Goal: Use online tool/utility

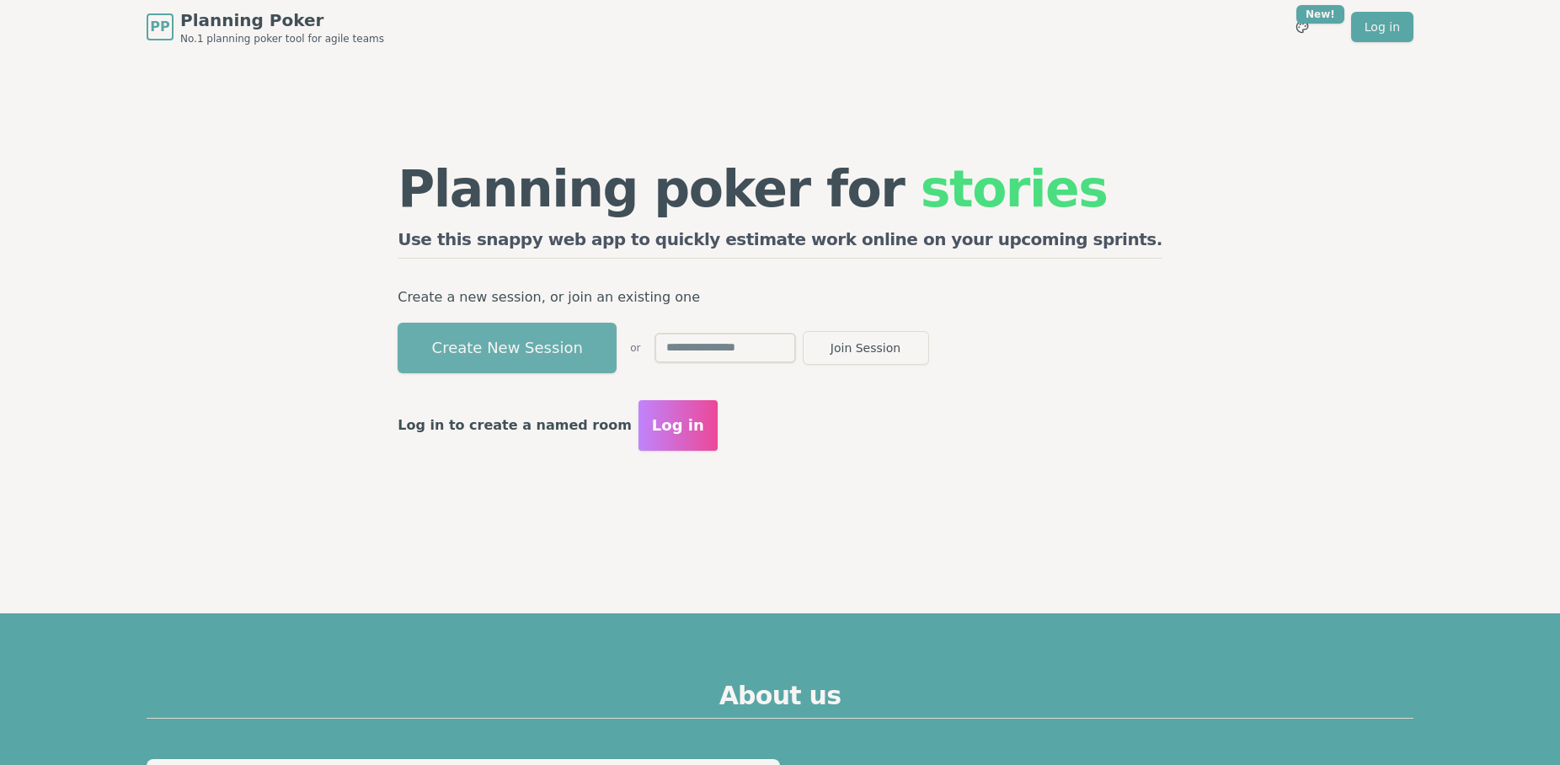
click at [578, 348] on button "Create New Session" at bounding box center [507, 348] width 219 height 51
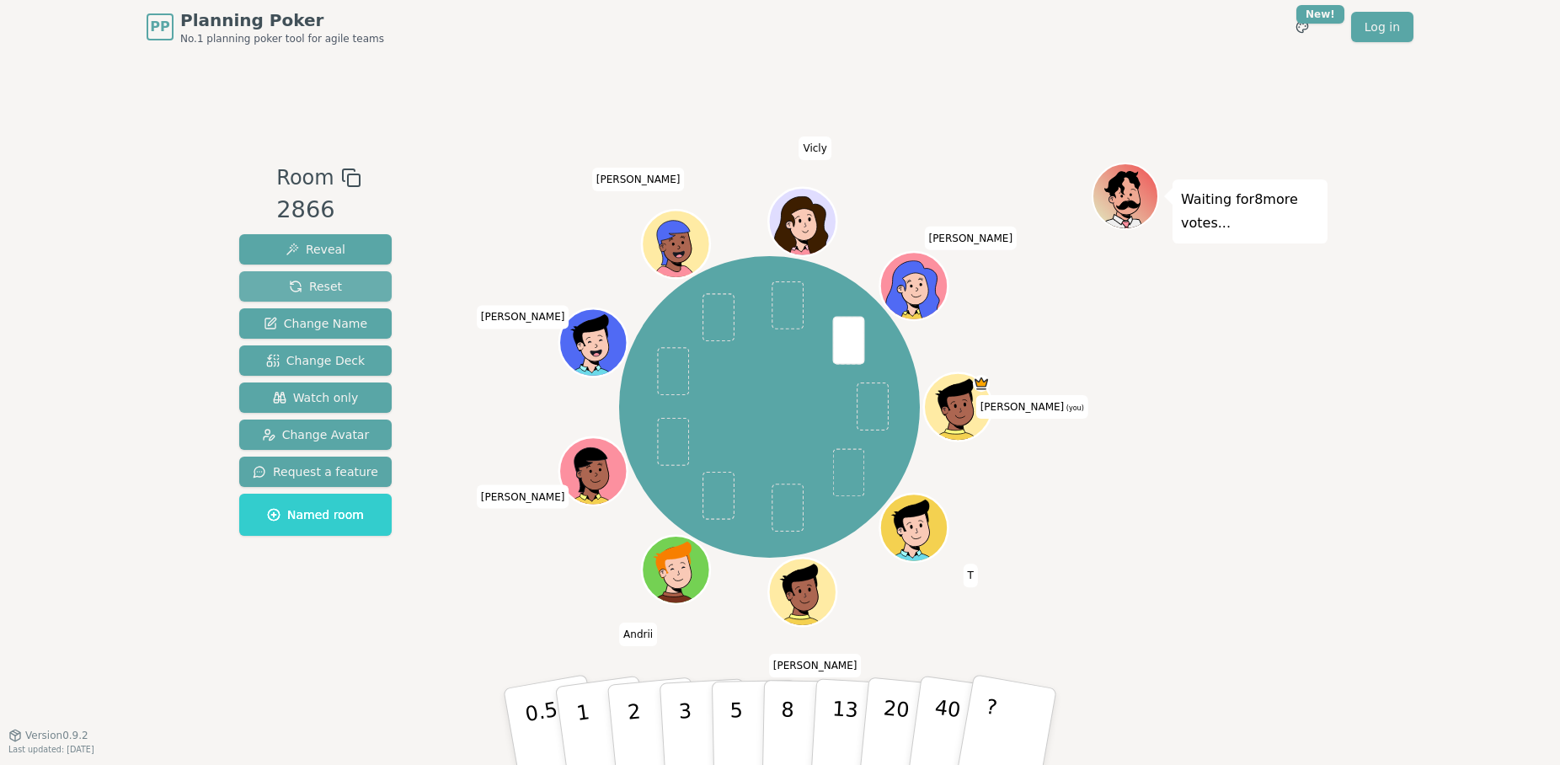
click at [325, 279] on span "Reset" at bounding box center [315, 286] width 53 height 17
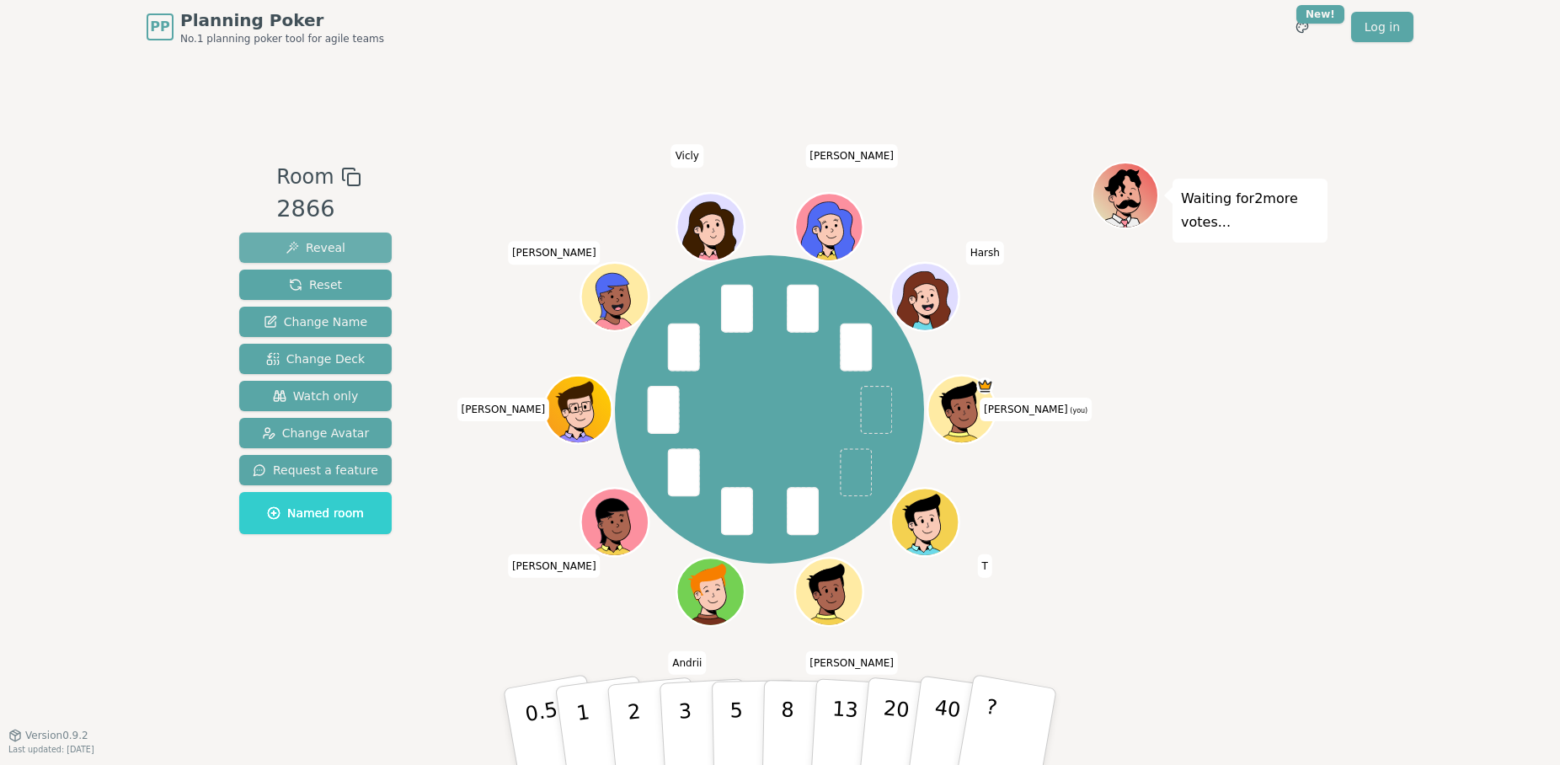
click at [318, 239] on span "Reveal" at bounding box center [316, 247] width 60 height 17
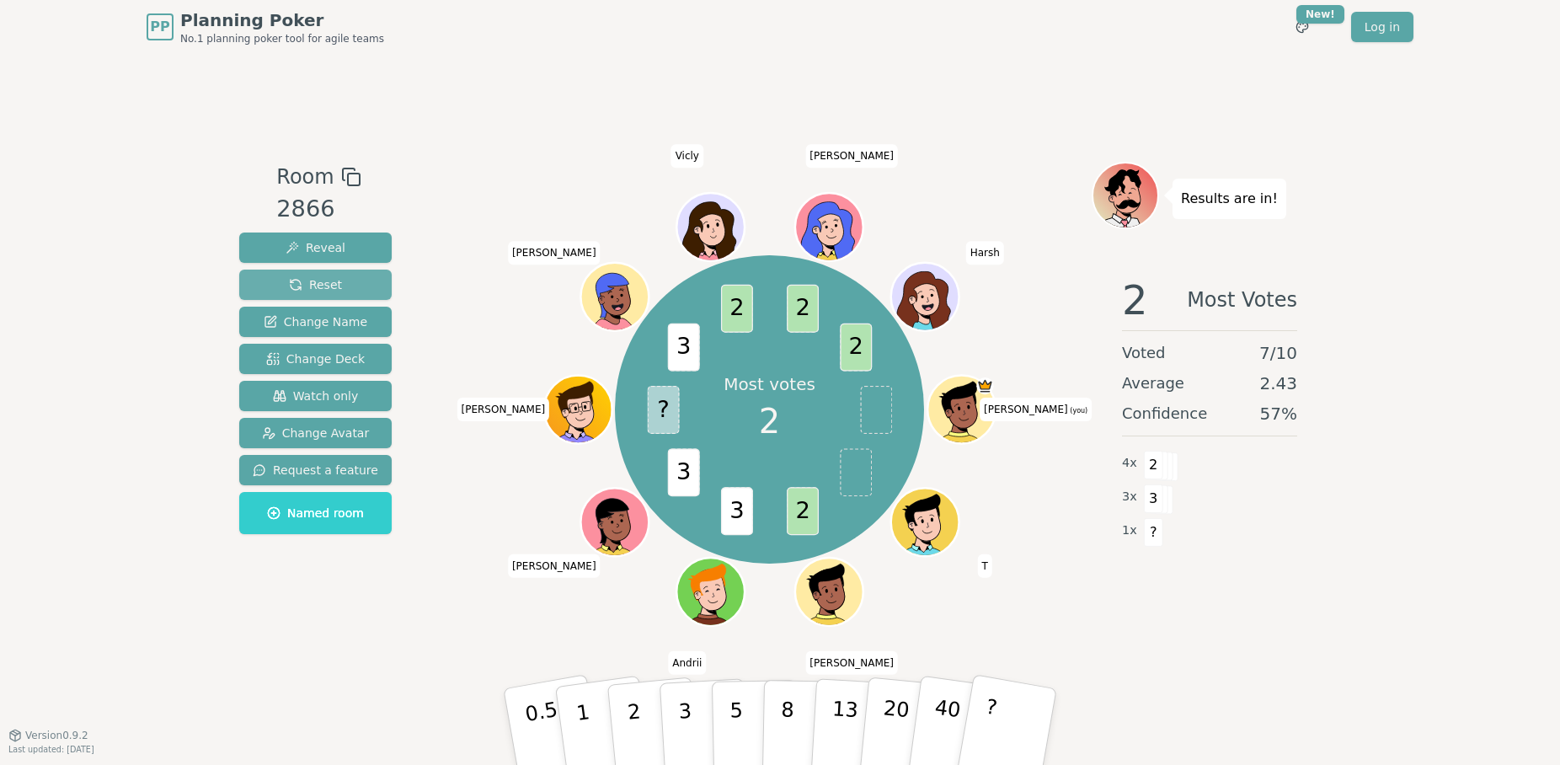
click at [329, 278] on span "Reset" at bounding box center [315, 284] width 53 height 17
click at [321, 283] on span "Reset" at bounding box center [315, 284] width 53 height 17
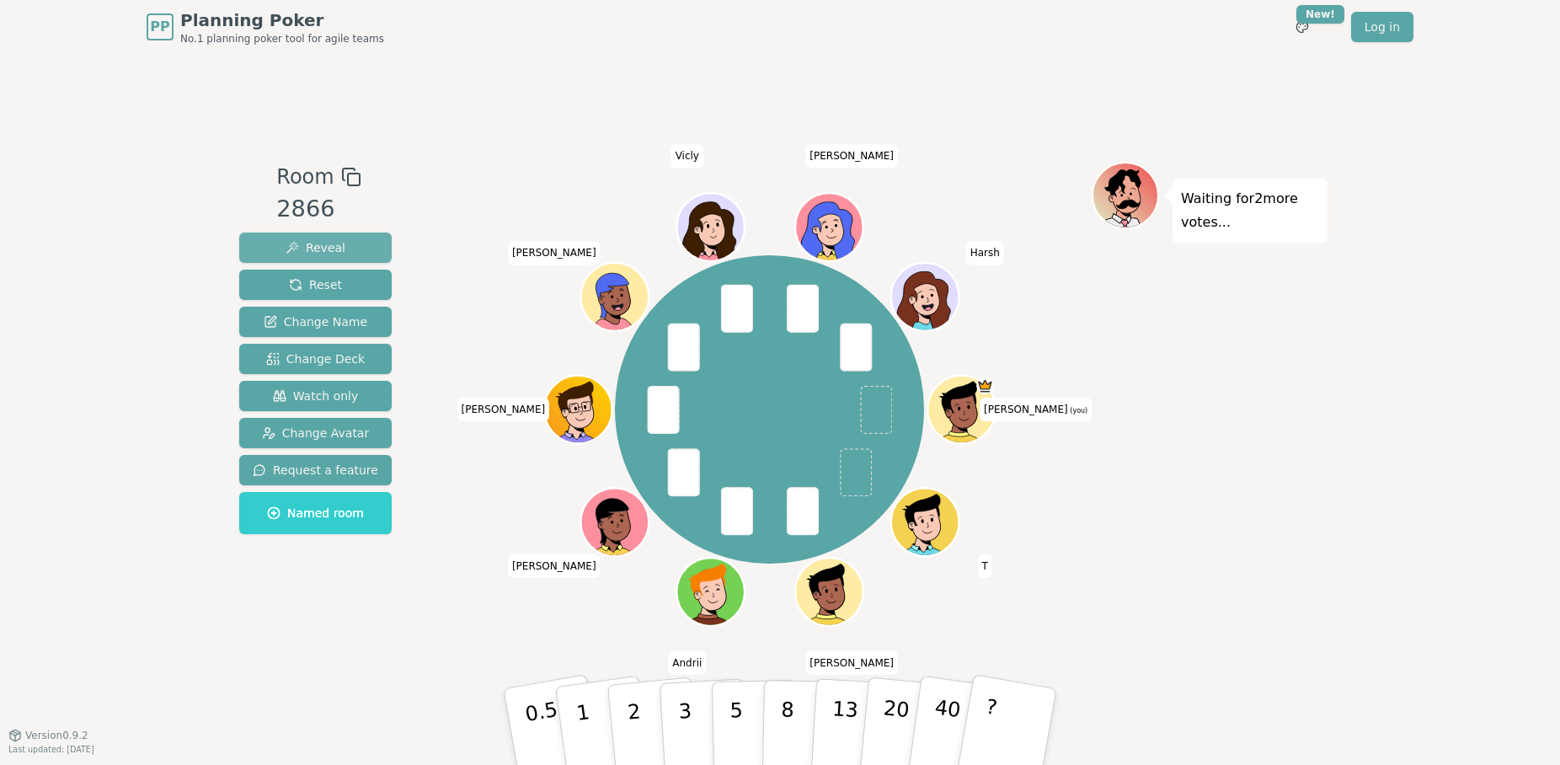
click at [315, 242] on span "Reveal" at bounding box center [316, 247] width 60 height 17
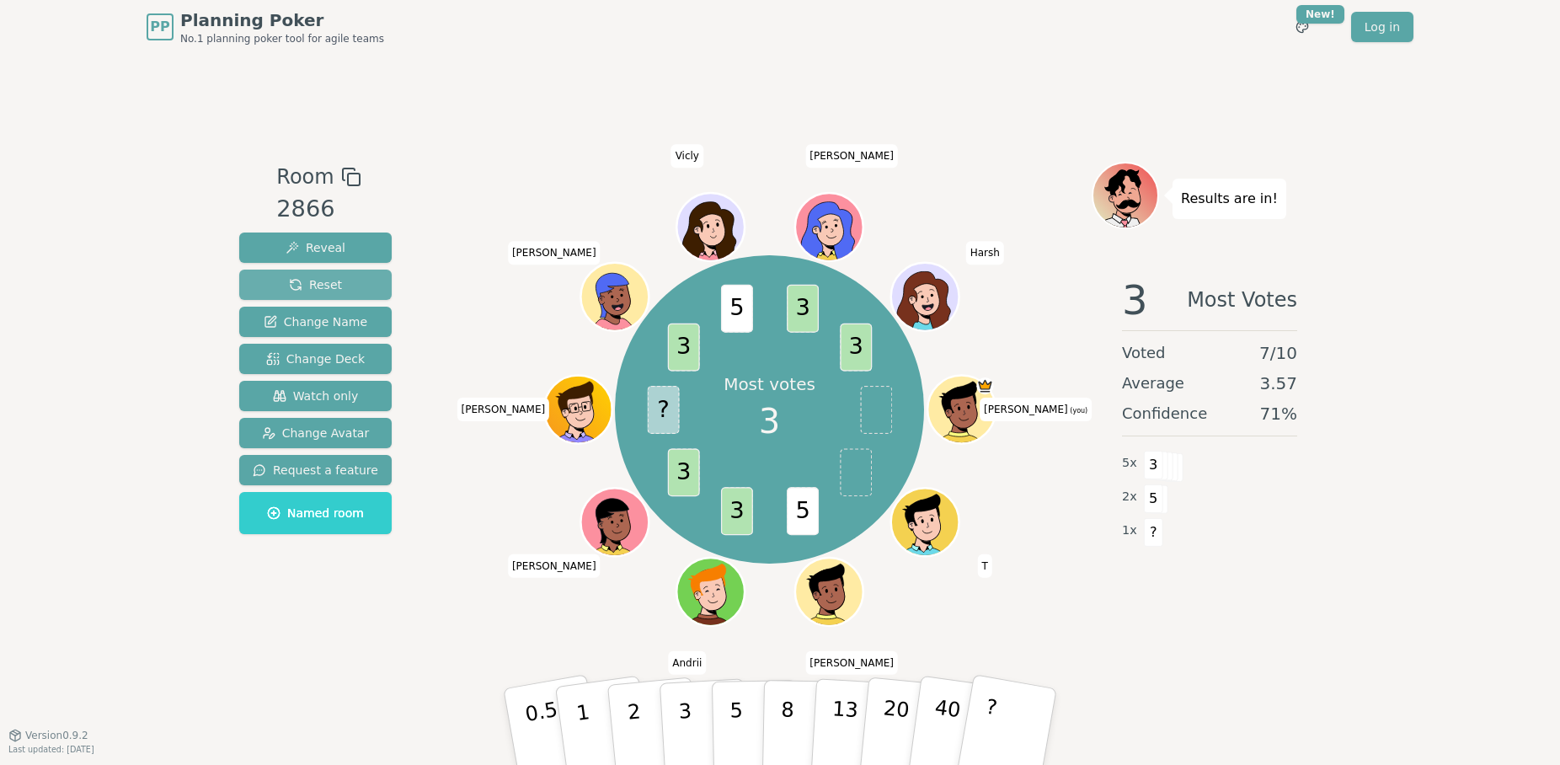
click at [334, 277] on span "Reset" at bounding box center [315, 284] width 53 height 17
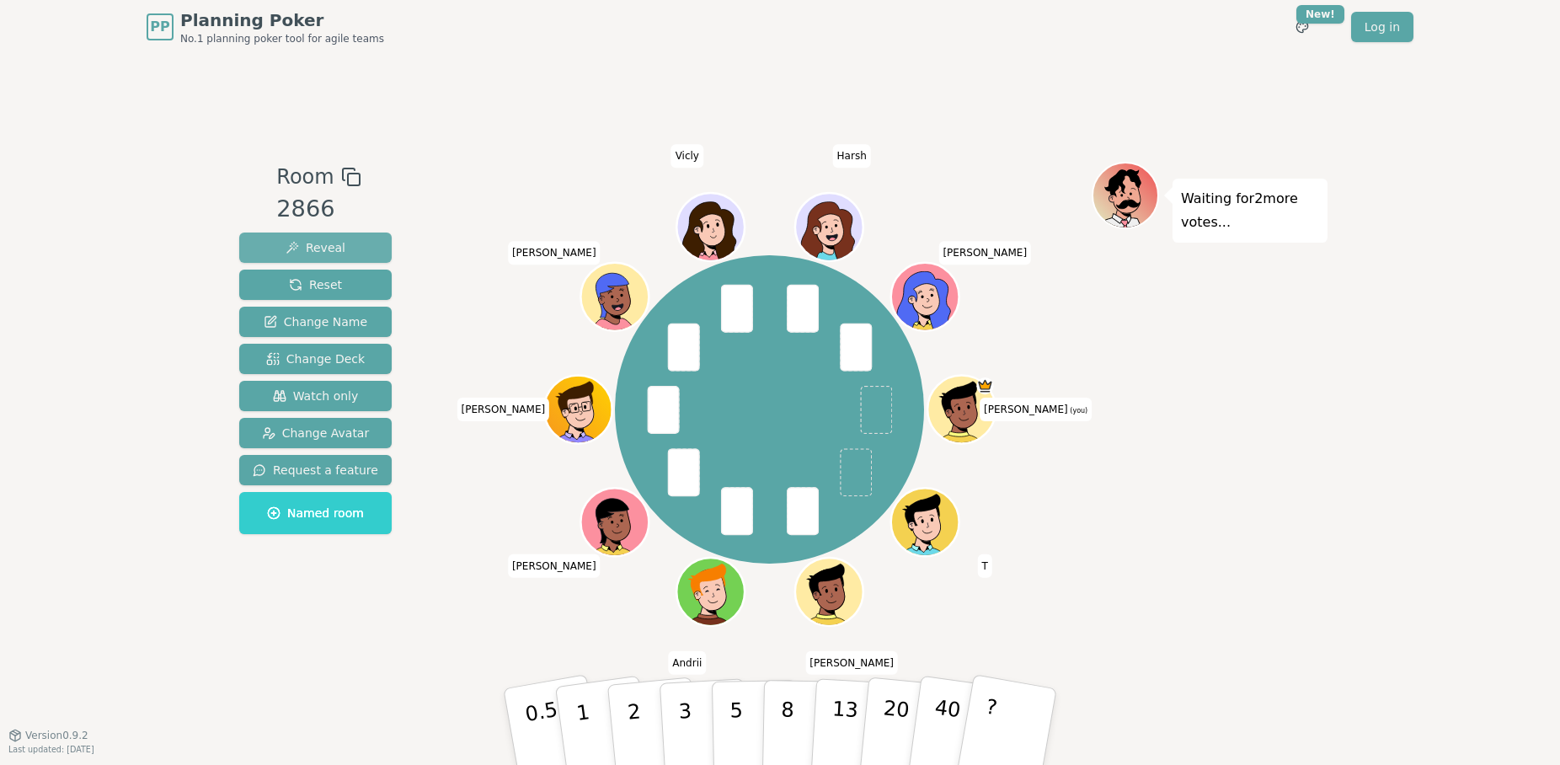
click at [298, 247] on span "Reveal" at bounding box center [316, 247] width 60 height 17
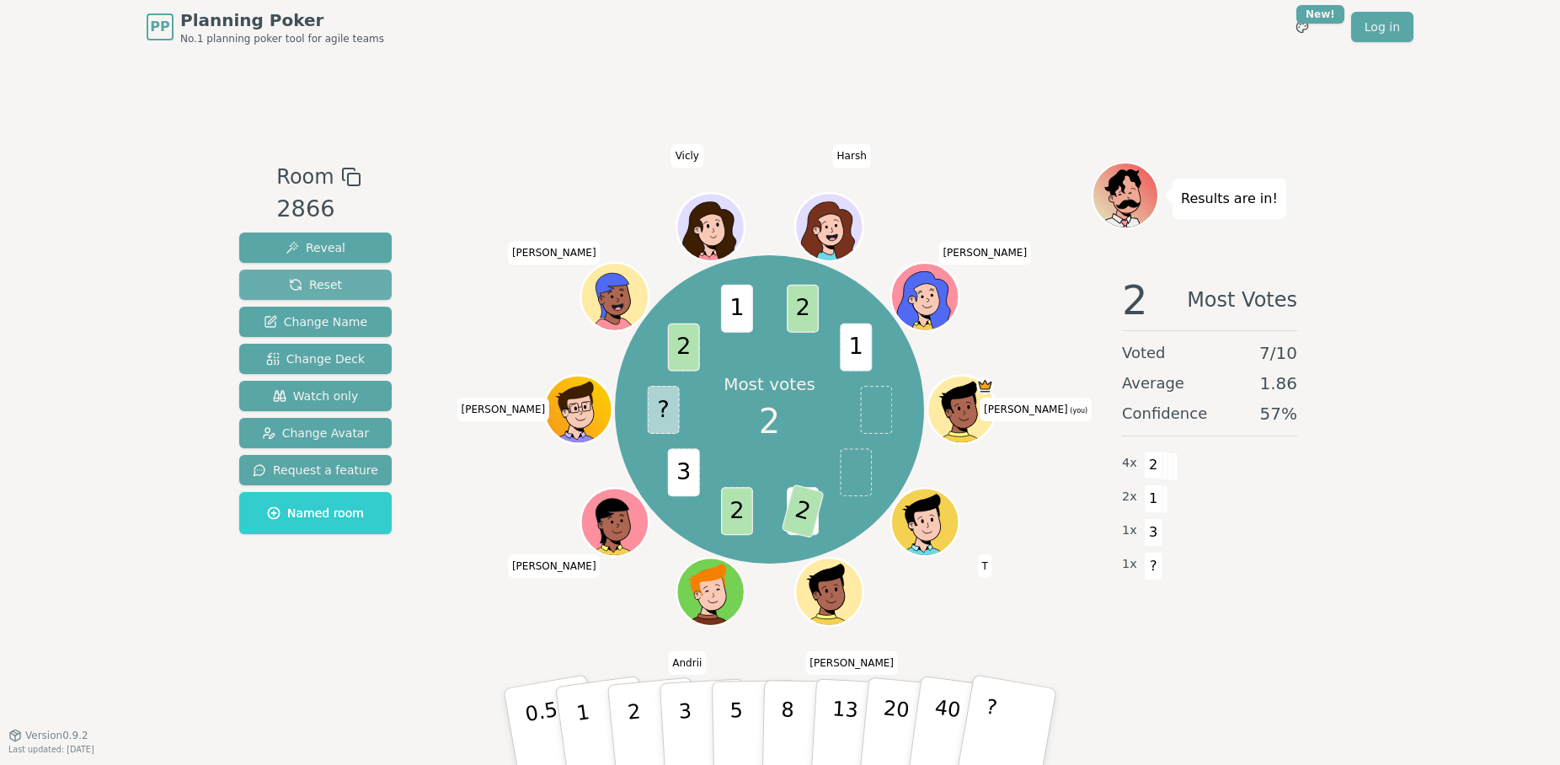
click at [312, 283] on span "Reset" at bounding box center [315, 284] width 53 height 17
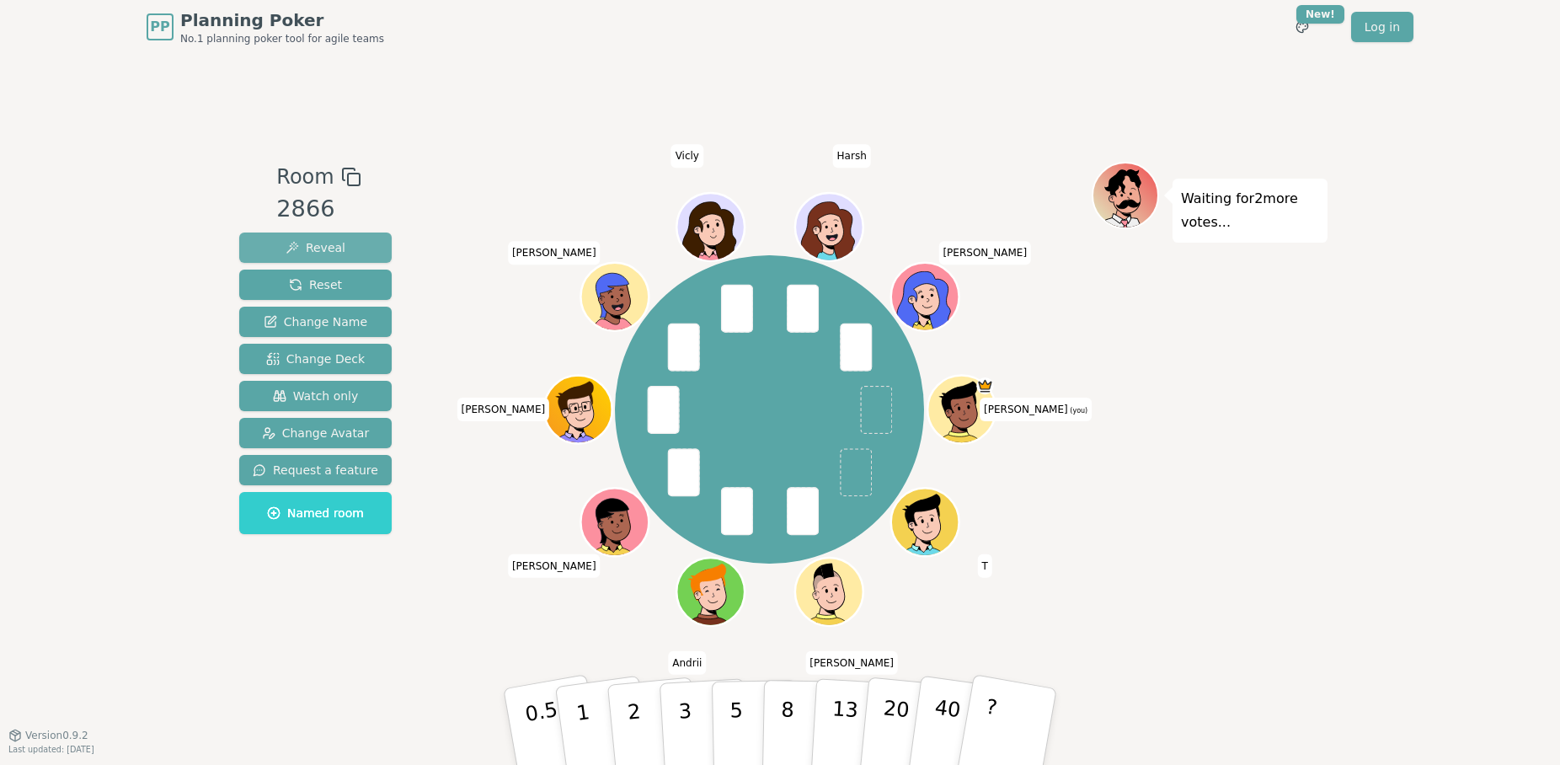
click at [328, 240] on span "Reveal" at bounding box center [316, 247] width 60 height 17
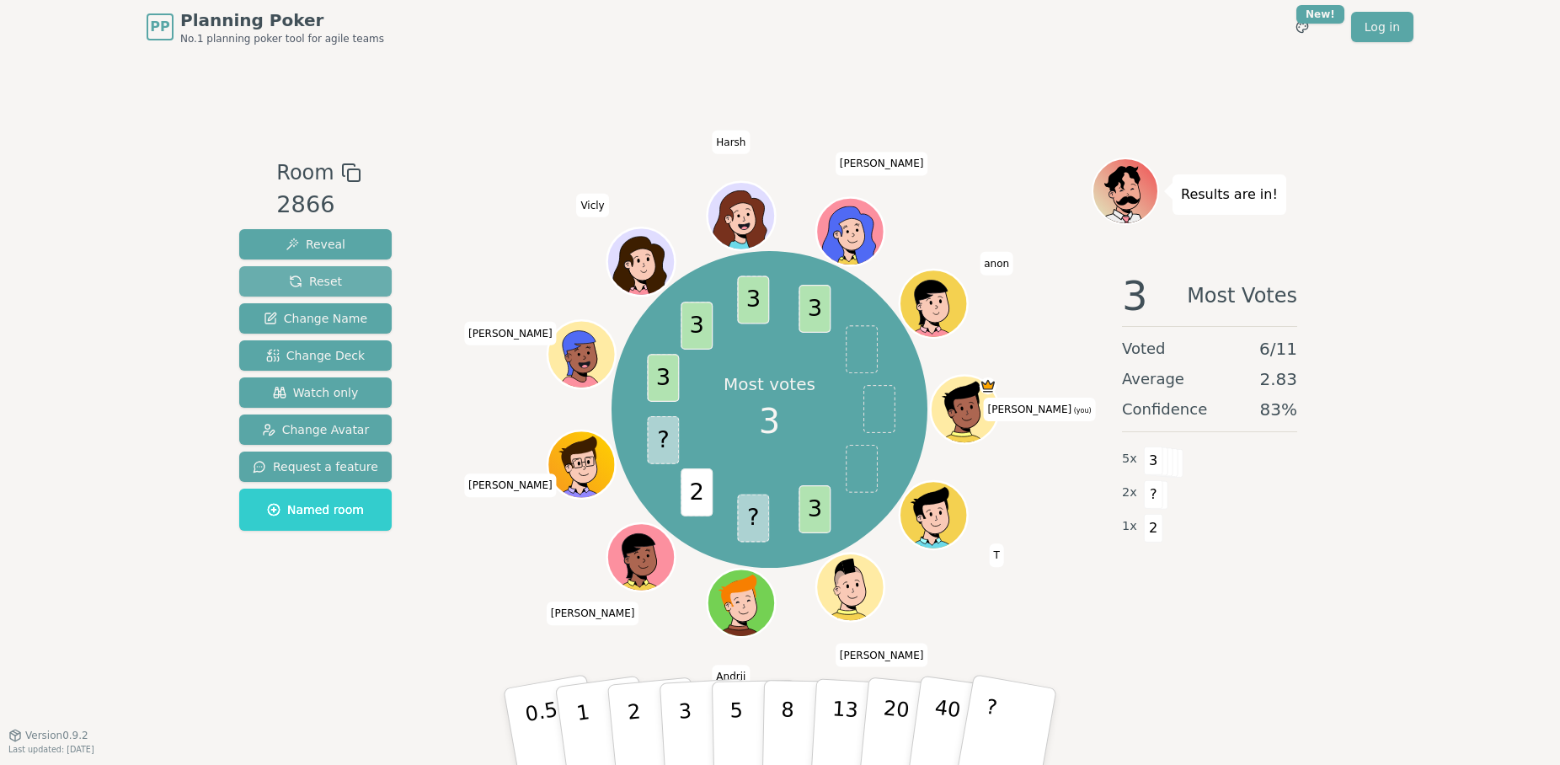
click at [312, 280] on span "Reset" at bounding box center [315, 281] width 53 height 17
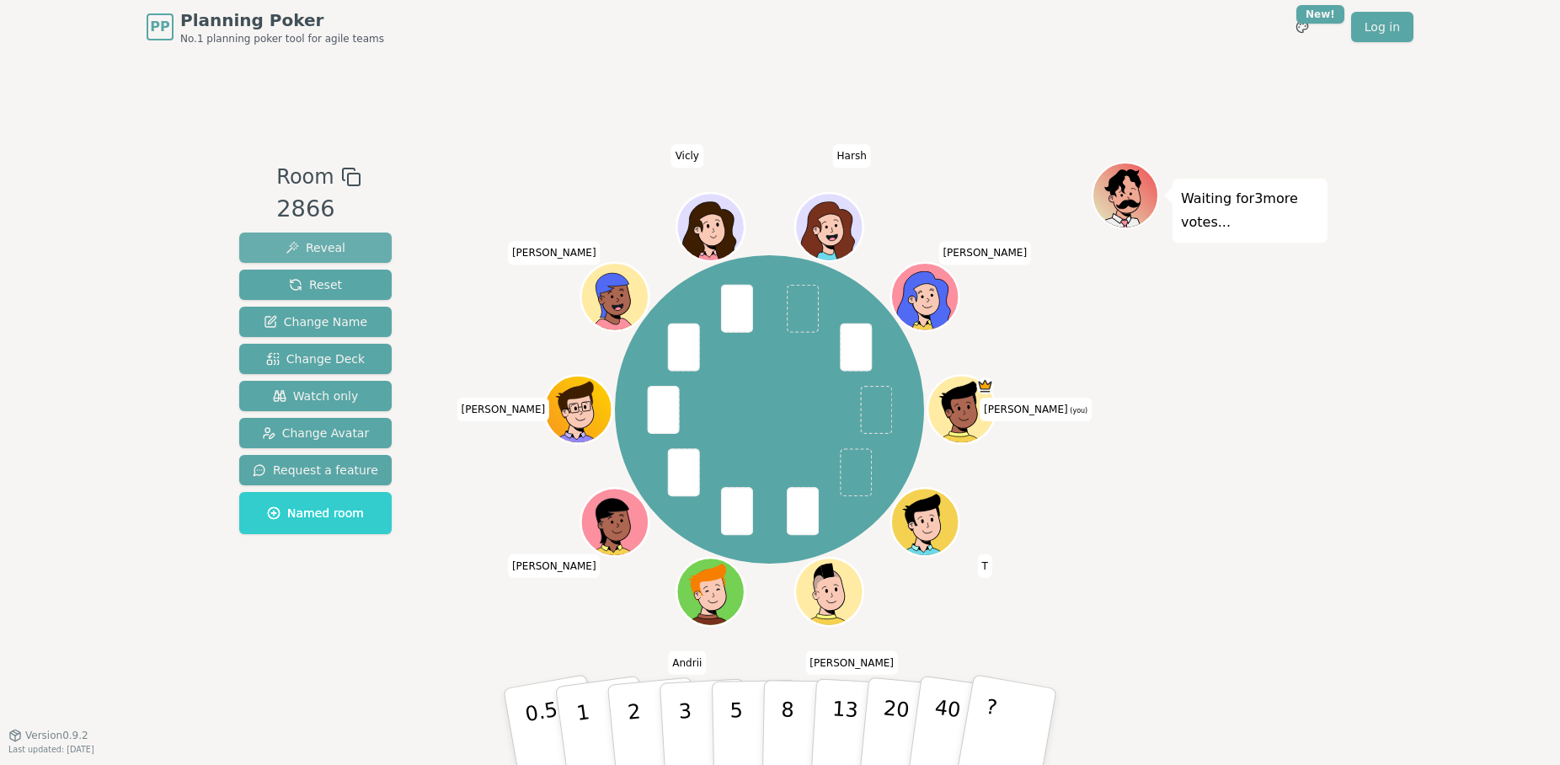
click at [325, 242] on span "Reveal" at bounding box center [316, 247] width 60 height 17
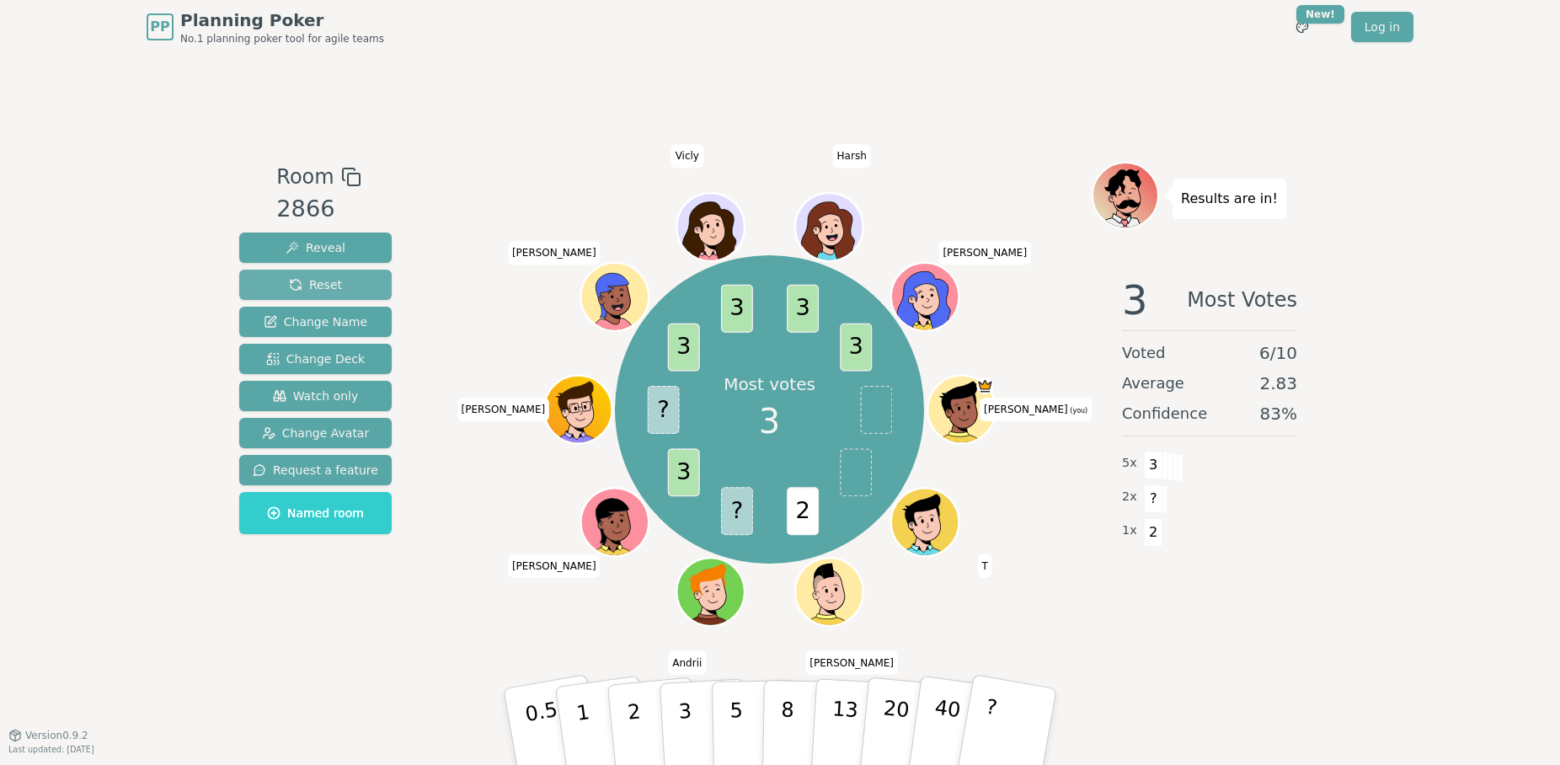
click at [327, 284] on span "Reset" at bounding box center [315, 284] width 53 height 17
